Goal: Task Accomplishment & Management: Manage account settings

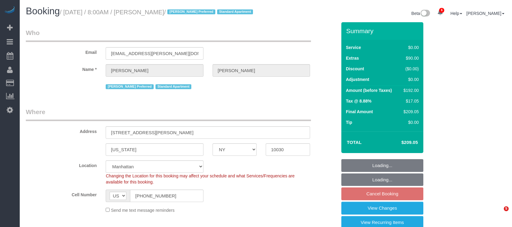
select select "NY"
select select "number:89"
select select "number:90"
select select "number:15"
select select "number:6"
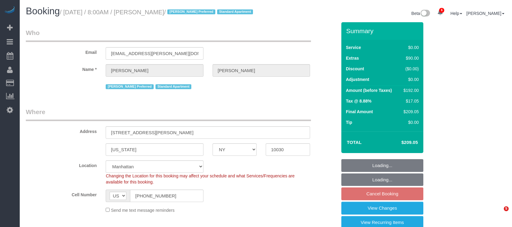
select select "spot1"
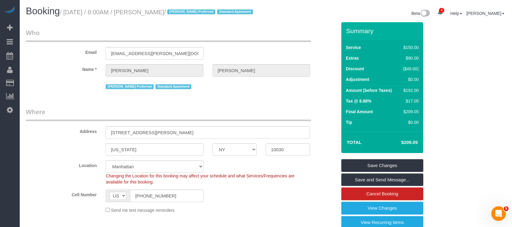
drag, startPoint x: 66, startPoint y: 10, endPoint x: 193, endPoint y: 12, distance: 127.0
click at [193, 12] on small "/ [DATE] / 8:00AM / [PERSON_NAME] / [PERSON_NAME] Preferred Standard Apartment" at bounding box center [157, 12] width 195 height 7
copy small "[DATE] / 8:00AM / [PERSON_NAME]"
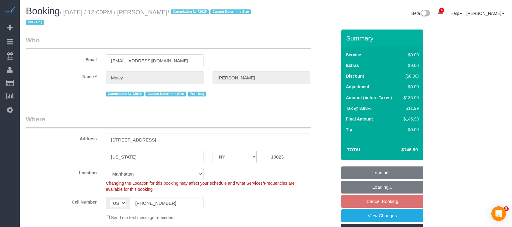
select select "NY"
select select "spot5"
select select "number:58"
select select "number:76"
select select "number:13"
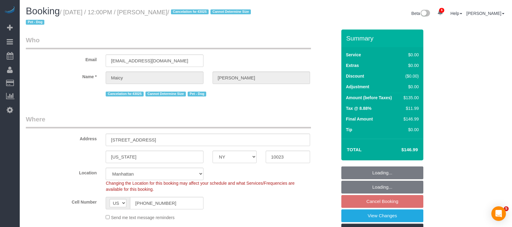
select select "number:5"
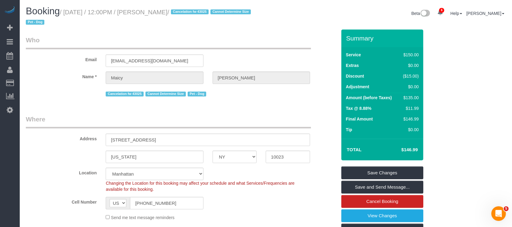
drag, startPoint x: 65, startPoint y: 13, endPoint x: 188, endPoint y: 12, distance: 123.0
click at [188, 12] on small "/ August 31, 2025 / 12:00PM / Maicy Schwartz / Cancelation fw 43025 Cannot Dete…" at bounding box center [139, 17] width 227 height 17
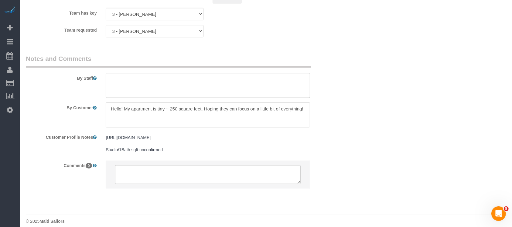
scroll to position [849, 0]
